Goal: Task Accomplishment & Management: Manage account settings

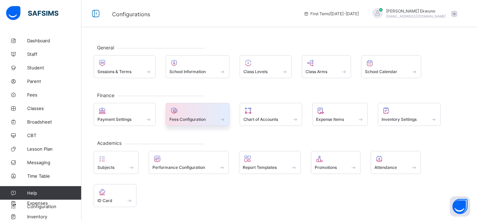
click at [191, 115] on span at bounding box center [197, 116] width 57 height 2
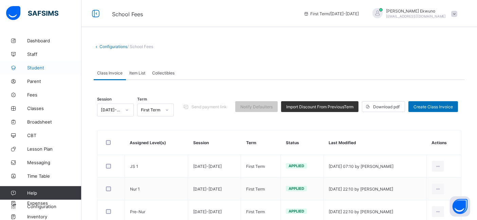
click at [40, 67] on span "Student" at bounding box center [54, 67] width 54 height 5
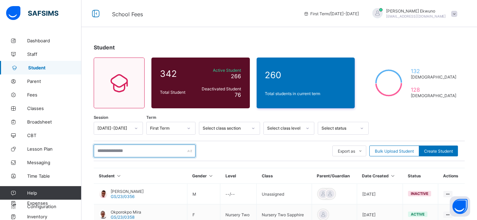
click at [159, 152] on input "text" at bounding box center [145, 151] width 102 height 13
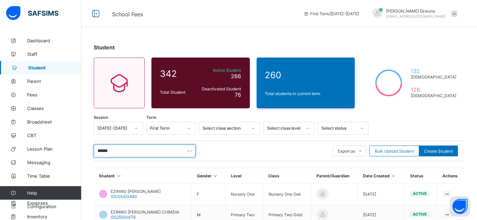
type input "******"
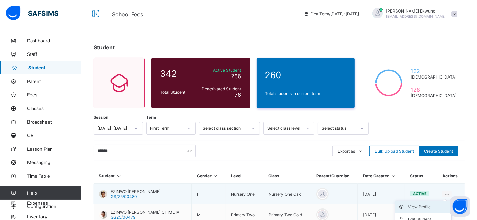
click at [433, 209] on div "View Profile" at bounding box center [428, 207] width 40 height 7
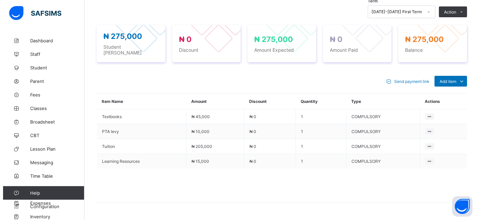
scroll to position [243, 0]
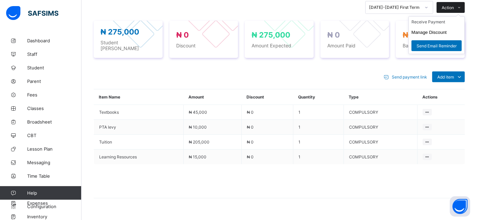
click at [462, 7] on icon at bounding box center [459, 7] width 5 height 4
click at [425, 30] on button "Manage Discount" at bounding box center [428, 32] width 35 height 5
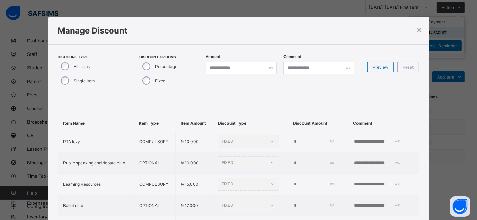
type input "*"
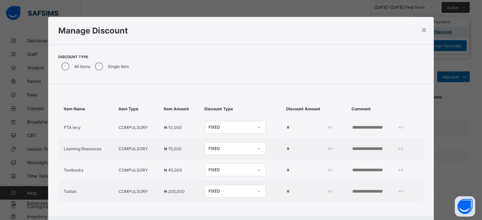
scroll to position [8, 0]
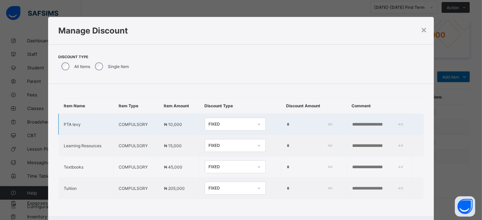
click at [287, 122] on input "*" at bounding box center [309, 124] width 44 height 5
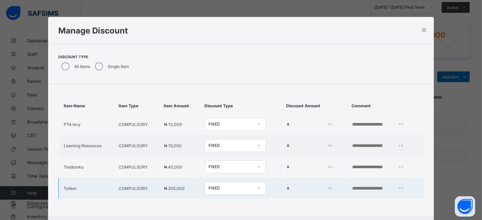
type input "*****"
click at [287, 186] on input "*" at bounding box center [309, 188] width 44 height 5
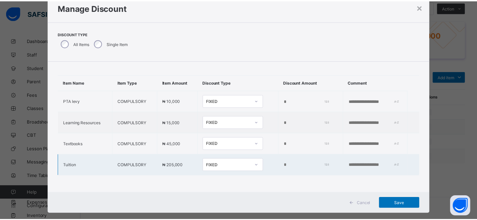
scroll to position [34, 0]
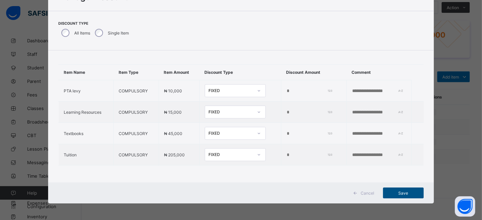
type input "*****"
click at [397, 195] on span "Save" at bounding box center [403, 193] width 31 height 5
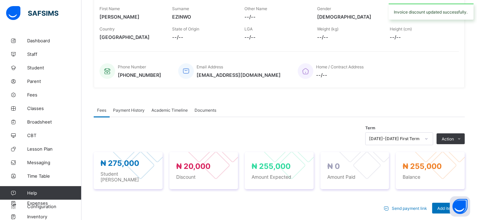
scroll to position [0, 0]
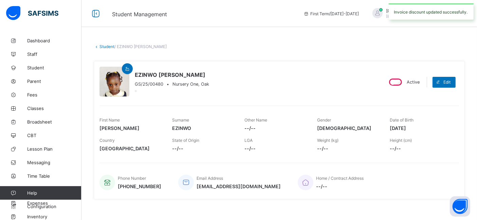
click at [103, 44] on link "Student" at bounding box center [106, 46] width 15 height 5
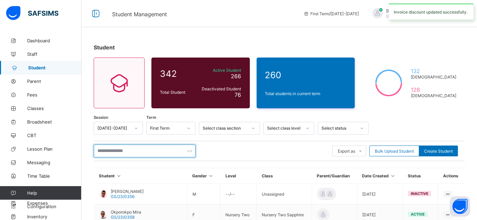
click at [121, 149] on input "text" at bounding box center [145, 151] width 102 height 13
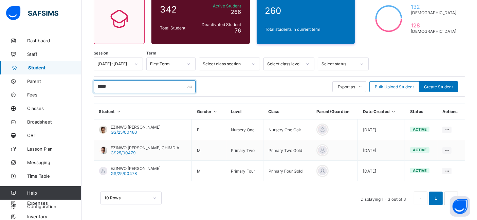
scroll to position [65, 0]
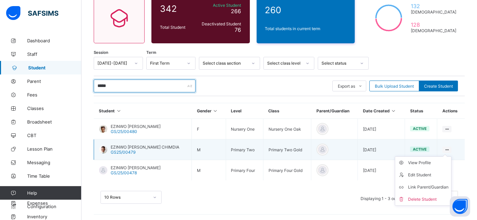
type input "*****"
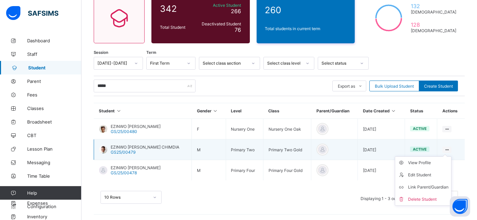
click at [450, 157] on ul "View Profile Edit Student Link Parent/Guardian Delete Student" at bounding box center [422, 182] width 57 height 50
click at [429, 163] on div "View Profile" at bounding box center [428, 163] width 40 height 7
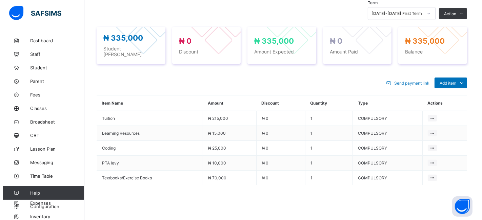
scroll to position [236, 0]
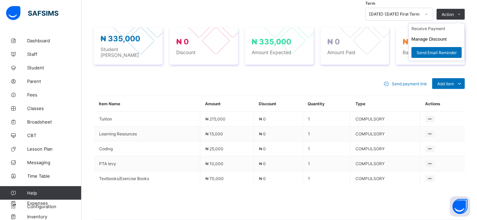
click at [458, 23] on ul "Receive Payment Manage Discount Send Email Reminder" at bounding box center [436, 42] width 56 height 38
click at [429, 38] on button "Manage Discount" at bounding box center [428, 39] width 35 height 5
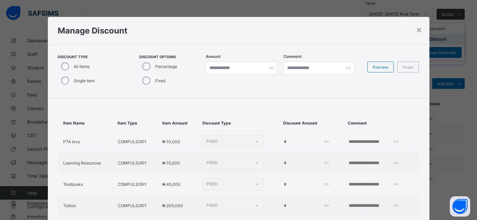
type input "*"
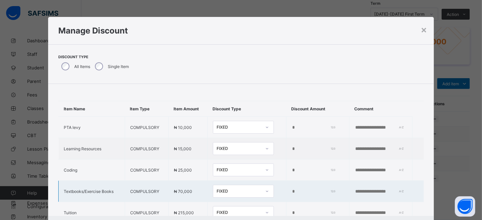
click at [377, 181] on td at bounding box center [380, 191] width 63 height 21
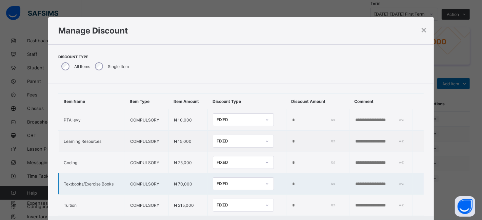
scroll to position [0, 0]
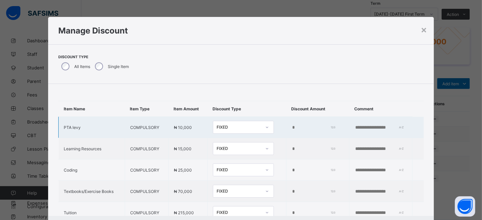
click at [292, 127] on input "*" at bounding box center [313, 127] width 42 height 5
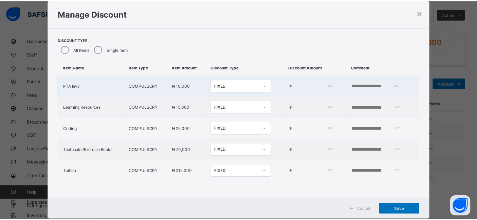
scroll to position [34, 0]
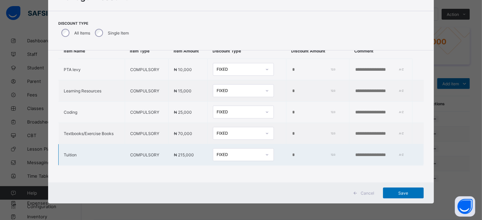
type input "*****"
click at [292, 153] on input "*" at bounding box center [313, 155] width 42 height 5
type input "*****"
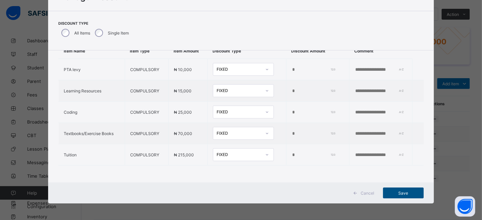
click at [406, 192] on span "Save" at bounding box center [403, 193] width 31 height 5
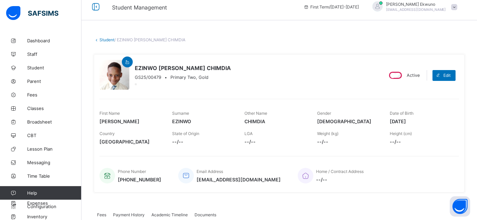
scroll to position [0, 0]
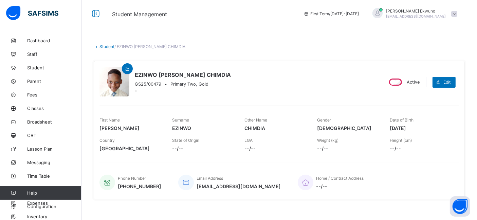
click at [107, 46] on link "Student" at bounding box center [106, 46] width 15 height 5
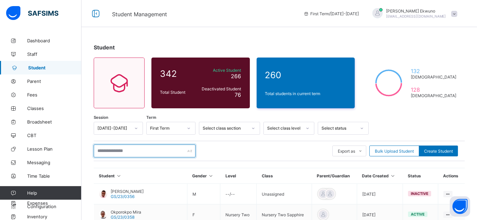
click at [166, 148] on input "text" at bounding box center [145, 151] width 102 height 13
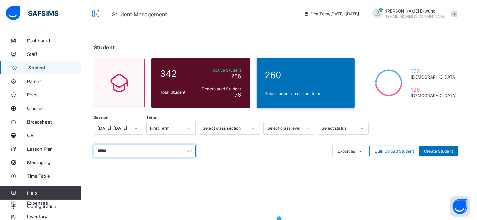
type input "******"
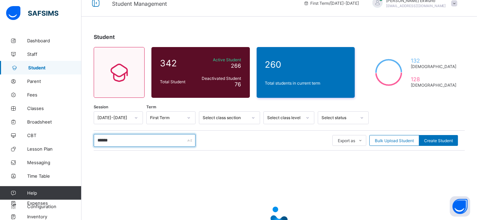
scroll to position [65, 0]
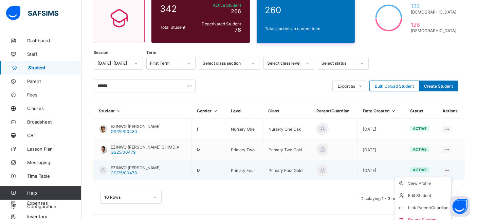
click at [451, 177] on ul "View Profile Edit Student Link Parent/Guardian Delete Student" at bounding box center [422, 202] width 57 height 50
click at [420, 184] on div "View Profile" at bounding box center [428, 183] width 40 height 7
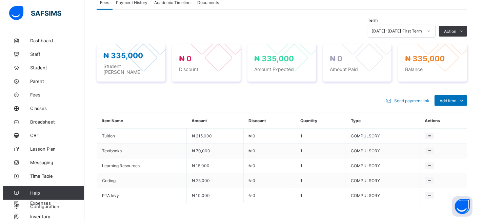
scroll to position [235, 0]
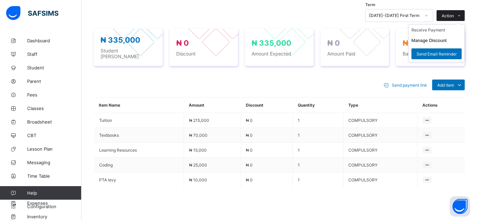
click at [459, 16] on span at bounding box center [458, 15] width 11 height 11
click at [428, 38] on button "Manage Discount" at bounding box center [428, 40] width 35 height 5
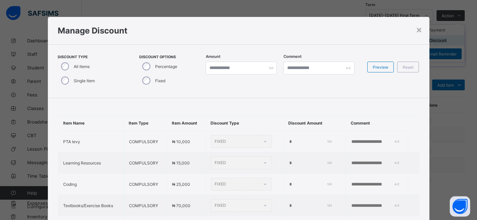
type input "*"
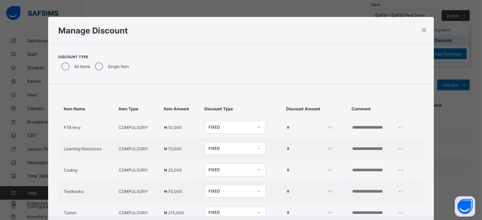
scroll to position [29, 0]
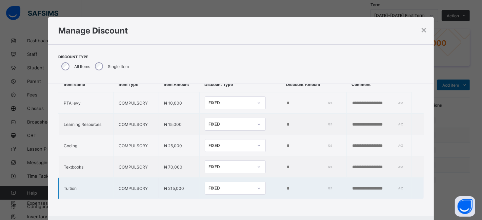
click at [287, 186] on input "*" at bounding box center [309, 188] width 44 height 5
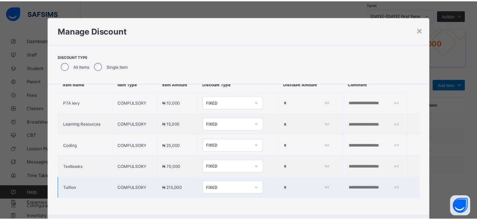
scroll to position [34, 0]
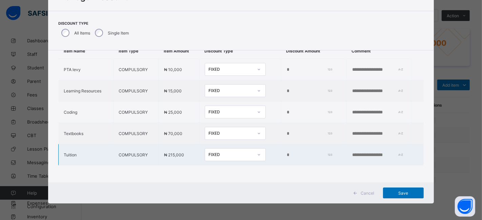
type input "*****"
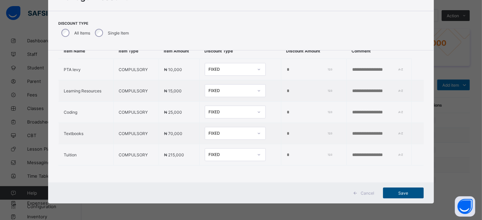
click at [397, 193] on span "Save" at bounding box center [403, 193] width 31 height 5
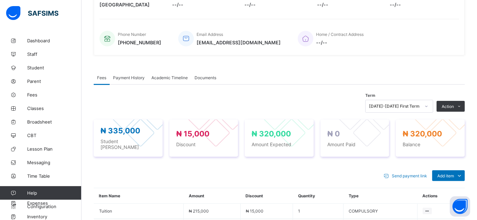
scroll to position [144, 0]
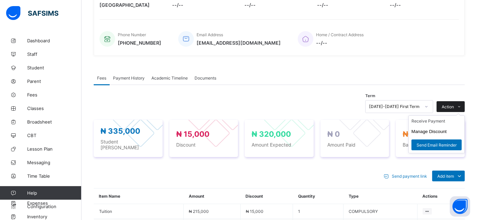
click at [452, 107] on span "Action" at bounding box center [447, 106] width 12 height 5
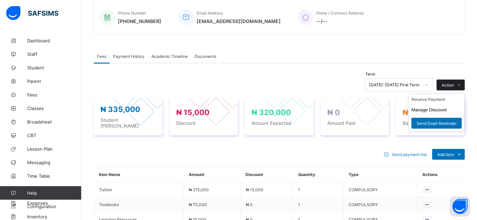
scroll to position [164, 0]
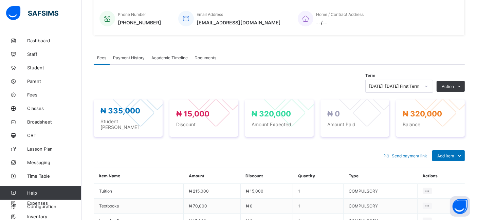
click at [103, 156] on div "Send payment link Add item Optional items Special bill" at bounding box center [279, 156] width 371 height 11
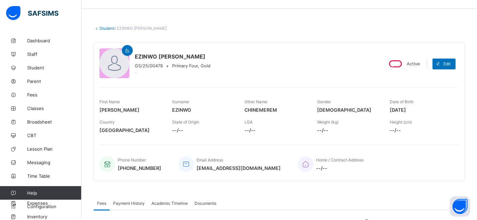
scroll to position [0, 0]
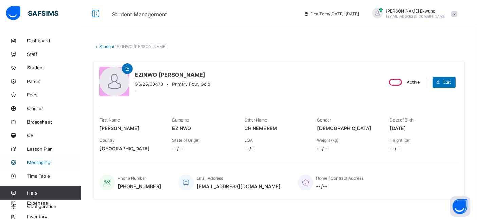
click at [77, 162] on span "Messaging" at bounding box center [54, 162] width 54 height 5
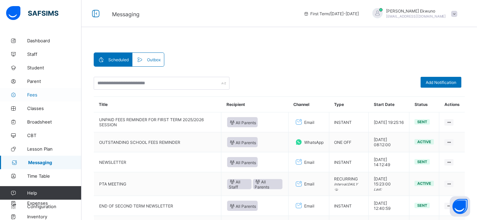
click at [33, 96] on span "Fees" at bounding box center [54, 94] width 54 height 5
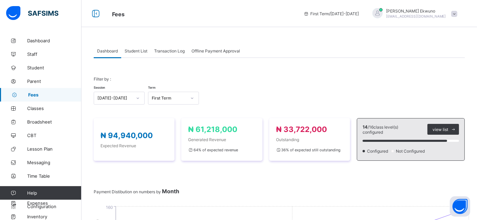
click at [140, 52] on span "Student List" at bounding box center [135, 51] width 23 height 5
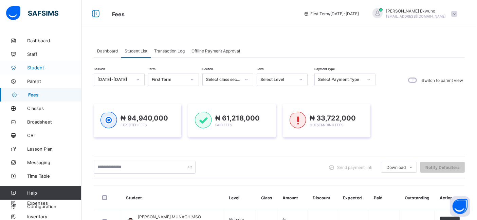
click at [38, 68] on span "Student" at bounding box center [54, 67] width 54 height 5
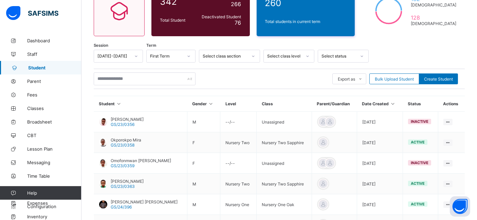
scroll to position [73, 0]
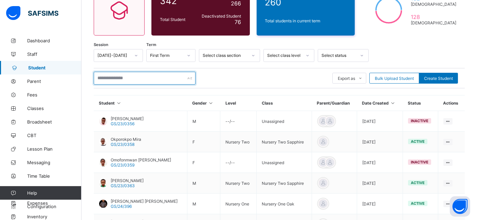
click at [157, 77] on input "text" at bounding box center [145, 78] width 102 height 13
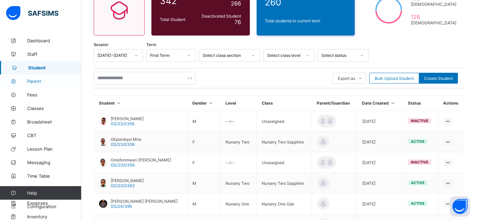
click at [37, 83] on span "Parent" at bounding box center [54, 81] width 54 height 5
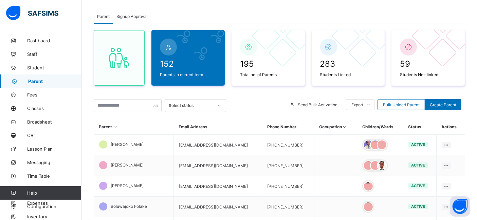
scroll to position [34, 0]
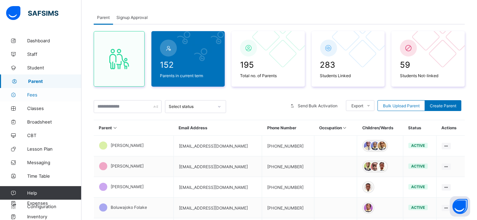
click at [33, 94] on span "Fees" at bounding box center [54, 94] width 54 height 5
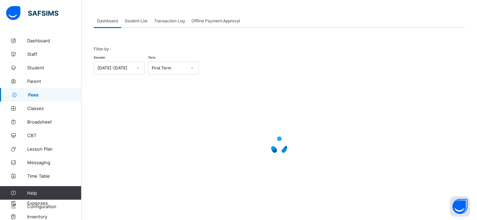
scroll to position [30, 0]
click at [173, 20] on span "Transaction Log" at bounding box center [169, 21] width 31 height 5
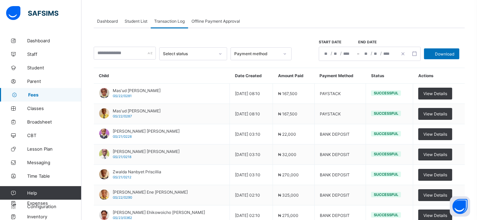
click at [215, 21] on span "Offline Payment Approval" at bounding box center [215, 21] width 49 height 5
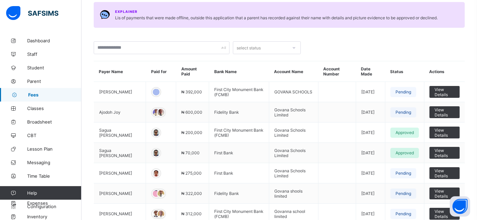
scroll to position [69, 0]
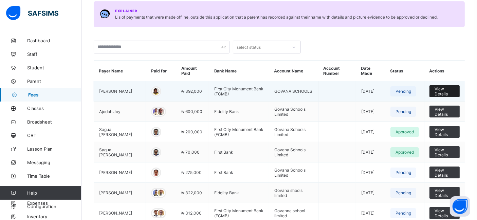
click at [454, 91] on span "View Details" at bounding box center [444, 91] width 20 height 10
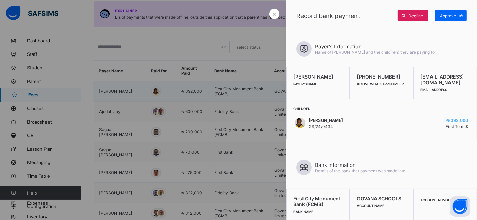
scroll to position [0, 0]
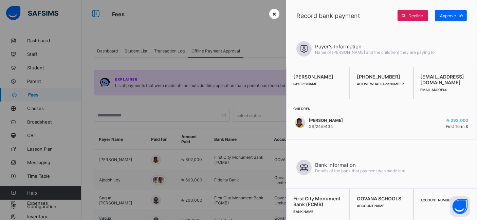
click at [272, 13] on span "×" at bounding box center [274, 13] width 4 height 7
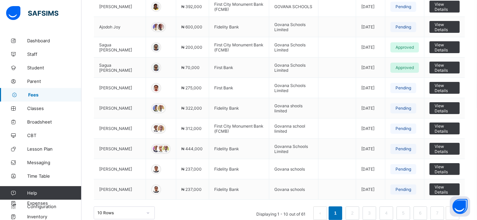
scroll to position [162, 0]
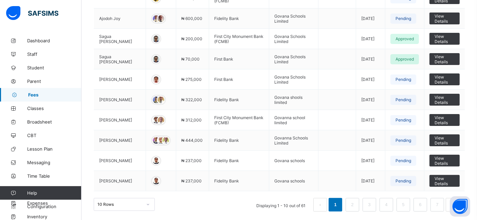
click at [164, 198] on div "10 Rows Displaying 1 - 10 out of 61 1 2 3 4 5 6 7" at bounding box center [279, 205] width 371 height 14
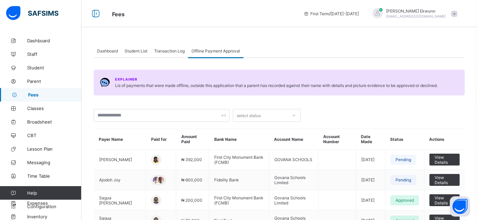
click at [170, 51] on span "Transaction Log" at bounding box center [169, 51] width 31 height 5
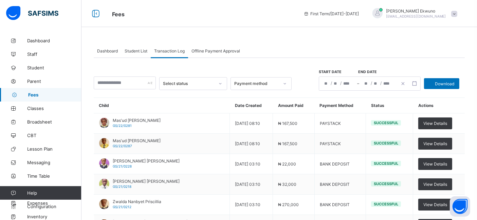
click at [41, 94] on span "Fees" at bounding box center [54, 94] width 53 height 5
click at [139, 45] on div "Student List" at bounding box center [136, 51] width 30 height 14
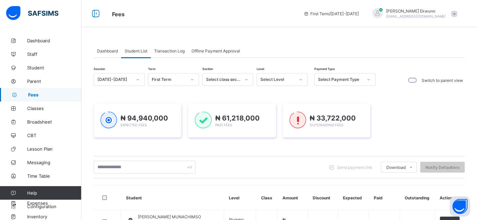
click at [138, 51] on span "Student List" at bounding box center [135, 51] width 23 height 5
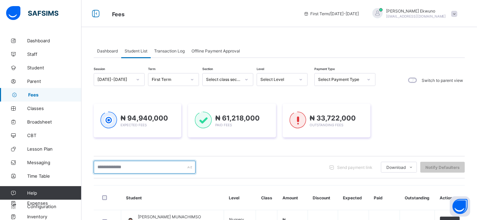
click at [131, 168] on input "text" at bounding box center [145, 167] width 102 height 13
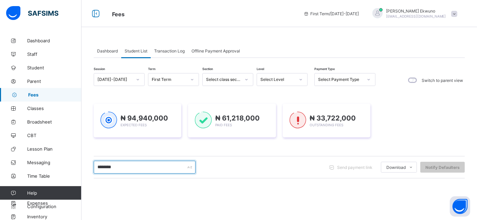
type input "********"
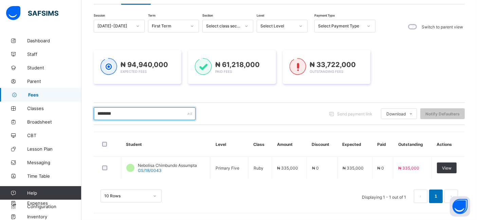
scroll to position [53, 0]
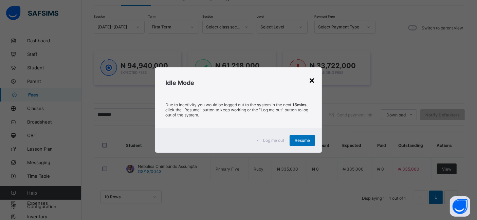
click at [315, 79] on div "×" at bounding box center [311, 80] width 6 height 12
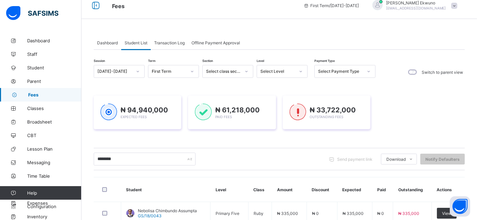
scroll to position [0, 0]
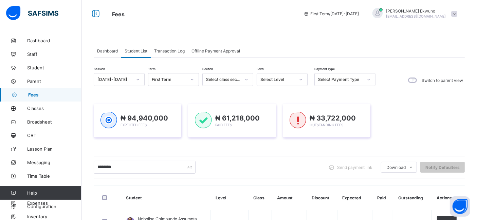
click at [138, 49] on span "Student List" at bounding box center [135, 51] width 23 height 5
click at [140, 50] on span "Student List" at bounding box center [135, 51] width 23 height 5
